Goal: Information Seeking & Learning: Learn about a topic

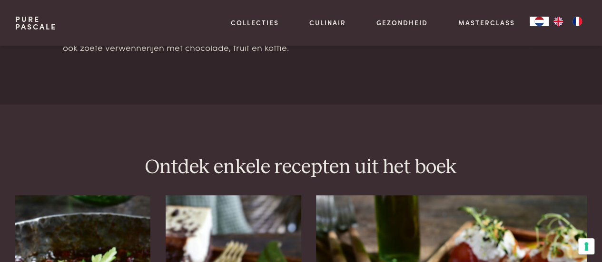
scroll to position [1189, 0]
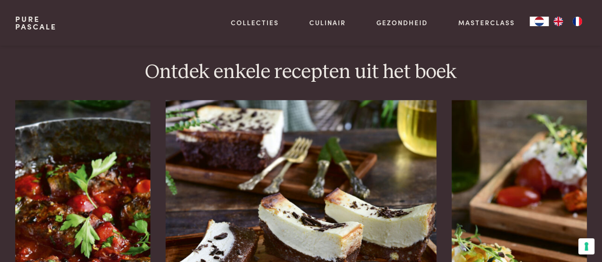
click at [332, 194] on img at bounding box center [301, 215] width 271 height 230
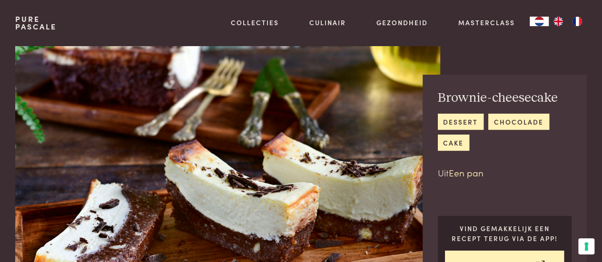
click at [472, 172] on link "Een pan" at bounding box center [466, 172] width 35 height 13
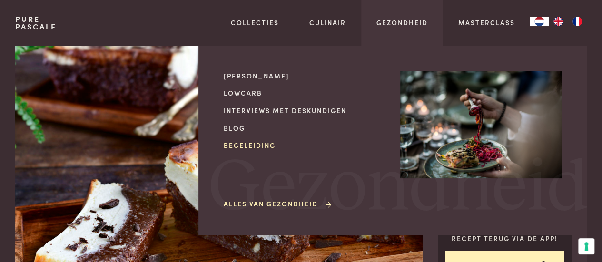
click at [253, 144] on link "Begeleiding" at bounding box center [304, 145] width 161 height 10
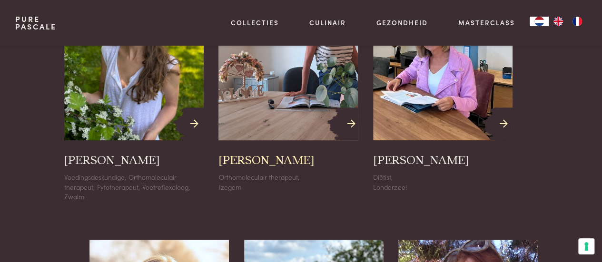
scroll to position [476, 0]
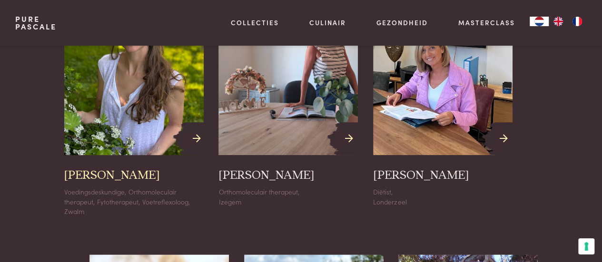
click at [129, 125] on img at bounding box center [133, 68] width 153 height 192
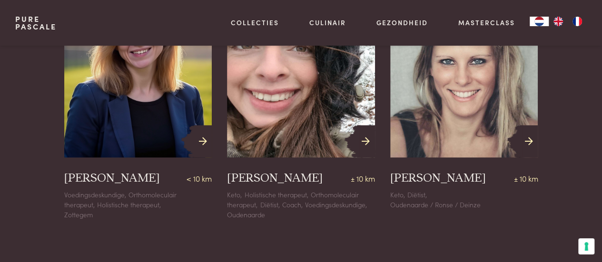
scroll to position [809, 0]
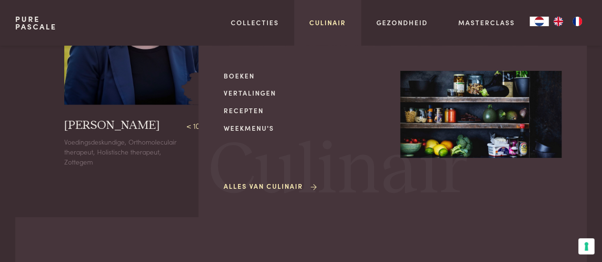
click at [331, 20] on link "Culinair" at bounding box center [327, 23] width 37 height 10
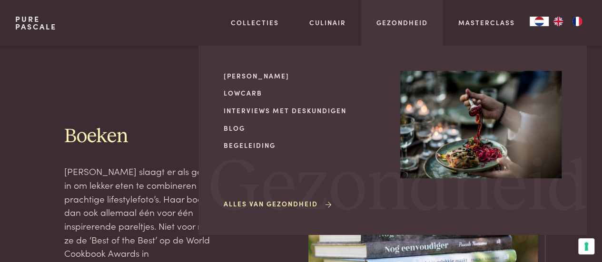
scroll to position [143, 0]
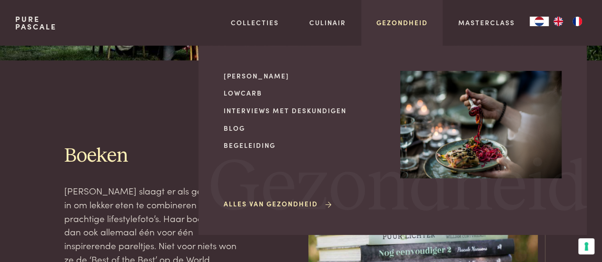
click at [418, 20] on link "Gezondheid" at bounding box center [401, 23] width 51 height 10
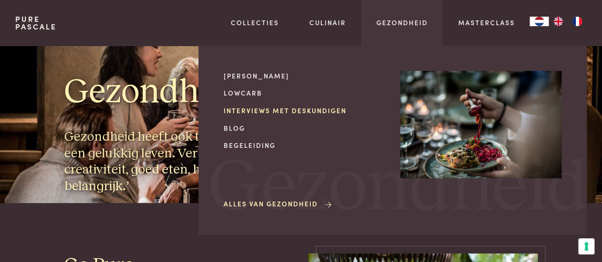
click at [282, 108] on link "Interviews met deskundigen" at bounding box center [304, 111] width 161 height 10
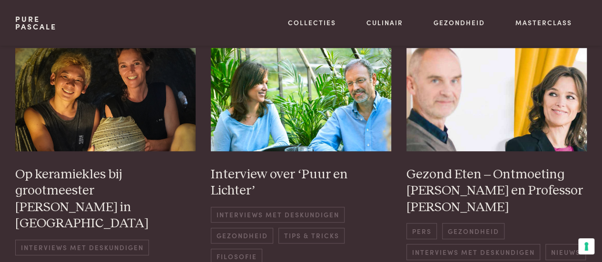
scroll to position [238, 0]
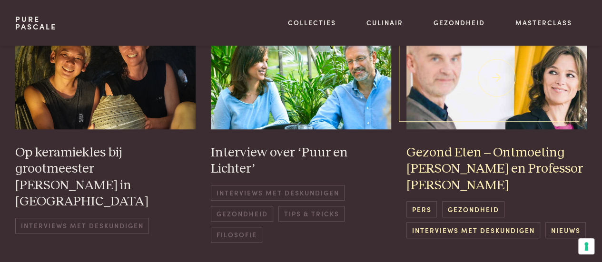
click at [516, 150] on h3 "Gezond Eten – Ontmoeting Pascale Naessens en Professor Hanno Pijl" at bounding box center [496, 169] width 180 height 49
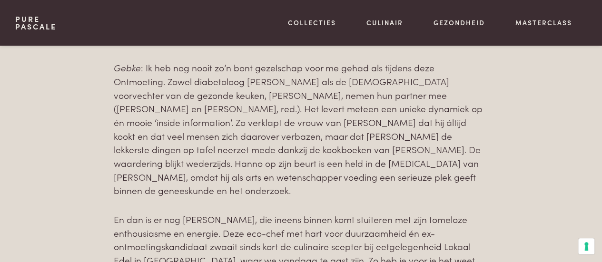
scroll to position [618, 0]
